Goal: Transaction & Acquisition: Subscribe to service/newsletter

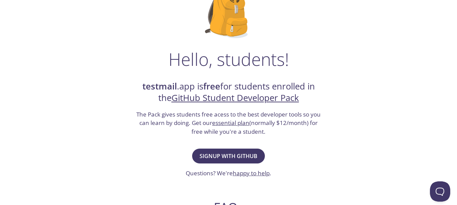
scroll to position [67, 0]
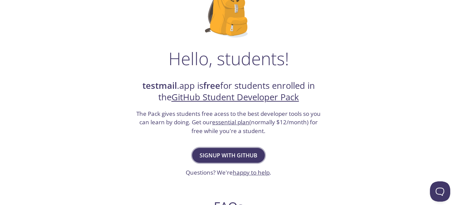
click at [234, 159] on span "Signup with GitHub" at bounding box center [229, 155] width 58 height 9
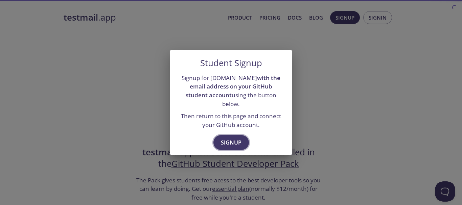
click at [230, 138] on span "Signup" at bounding box center [231, 142] width 21 height 9
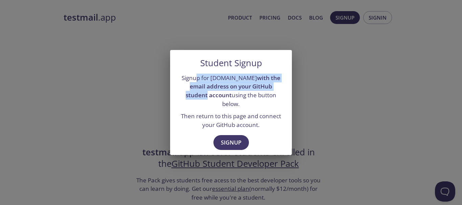
click at [279, 91] on p "Signup for [DOMAIN_NAME] with the email address on your GitHub student account …" at bounding box center [231, 91] width 106 height 35
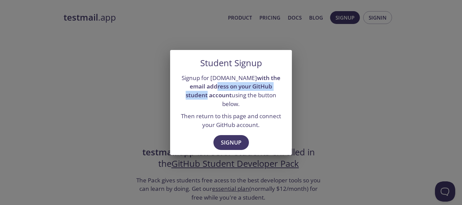
drag, startPoint x: 247, startPoint y: 91, endPoint x: 286, endPoint y: 93, distance: 38.7
click at [285, 93] on div "Signup for [DOMAIN_NAME] with the email address on your GitHub student account …" at bounding box center [231, 101] width 122 height 61
click at [286, 93] on div "Signup for [DOMAIN_NAME] with the email address on your GitHub student account …" at bounding box center [231, 101] width 122 height 61
drag, startPoint x: 218, startPoint y: 100, endPoint x: 288, endPoint y: 100, distance: 70.4
click at [288, 100] on div "Signup for [DOMAIN_NAME] with the email address on your GitHub student account …" at bounding box center [231, 101] width 122 height 61
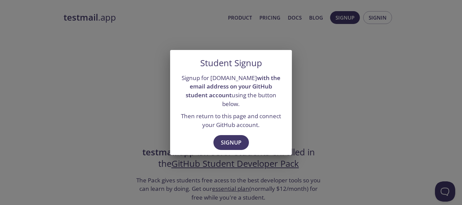
click at [289, 100] on div "Signup for [DOMAIN_NAME] with the email address on your GitHub student account …" at bounding box center [231, 101] width 122 height 61
click at [232, 143] on span "Signup" at bounding box center [231, 142] width 21 height 9
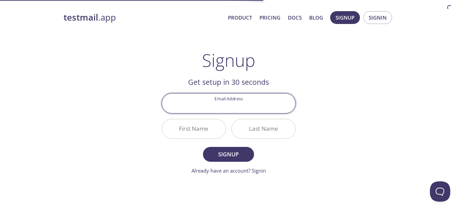
click at [232, 106] on input "Email Address" at bounding box center [228, 103] width 133 height 19
type input "[EMAIL_ADDRESS][DOMAIN_NAME]"
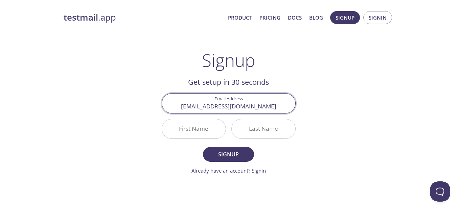
click at [207, 127] on input "First Name" at bounding box center [194, 128] width 64 height 19
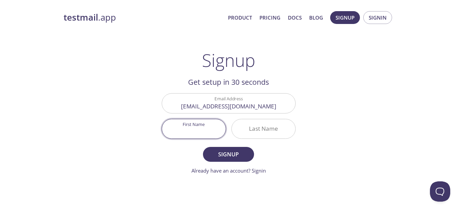
click at [207, 129] on input "First Name" at bounding box center [194, 128] width 64 height 19
type input "Hamza"
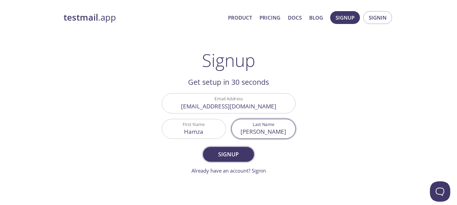
type input "[PERSON_NAME]"
click at [239, 156] on span "Signup" at bounding box center [229, 154] width 36 height 9
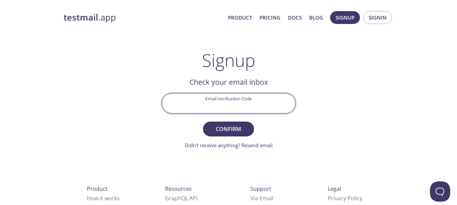
click at [240, 107] on input "Email Verification Code" at bounding box center [228, 103] width 133 height 19
paste input "BPYV5LJ"
type input "BPYV5LJ"
click at [238, 131] on span "Confirm" at bounding box center [229, 129] width 36 height 9
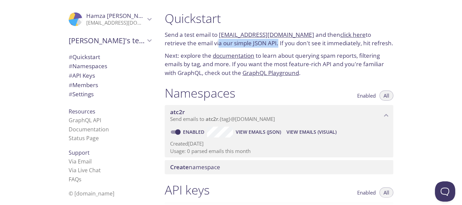
drag, startPoint x: 183, startPoint y: 43, endPoint x: 246, endPoint y: 46, distance: 62.7
click at [246, 46] on p "Send a test email to atc2r.test@inbox.testmail.app and then click here to retri…" at bounding box center [279, 38] width 229 height 17
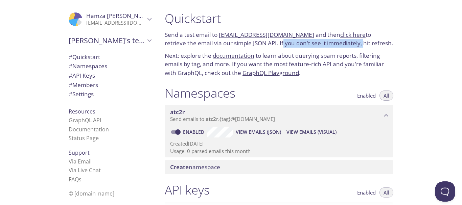
drag, startPoint x: 251, startPoint y: 44, endPoint x: 330, endPoint y: 46, distance: 78.9
click at [330, 46] on p "Send a test email to atc2r.test@inbox.testmail.app and then click here to retri…" at bounding box center [279, 38] width 229 height 17
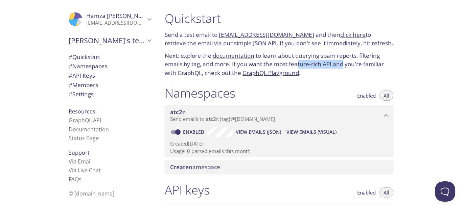
drag, startPoint x: 296, startPoint y: 65, endPoint x: 344, endPoint y: 60, distance: 47.2
click at [344, 60] on p "Next: explore the documentation to learn about querying spam reports, filtering…" at bounding box center [279, 64] width 229 height 26
click at [85, 133] on link "Documentation" at bounding box center [89, 129] width 40 height 7
click at [240, 120] on span "Send emails to atc2r . {tag} @inbox.testmail.app" at bounding box center [222, 119] width 105 height 7
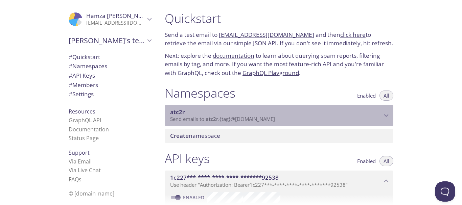
click at [240, 120] on span "Send emails to atc2r . {tag} @inbox.testmail.app" at bounding box center [222, 119] width 105 height 7
